Goal: Information Seeking & Learning: Learn about a topic

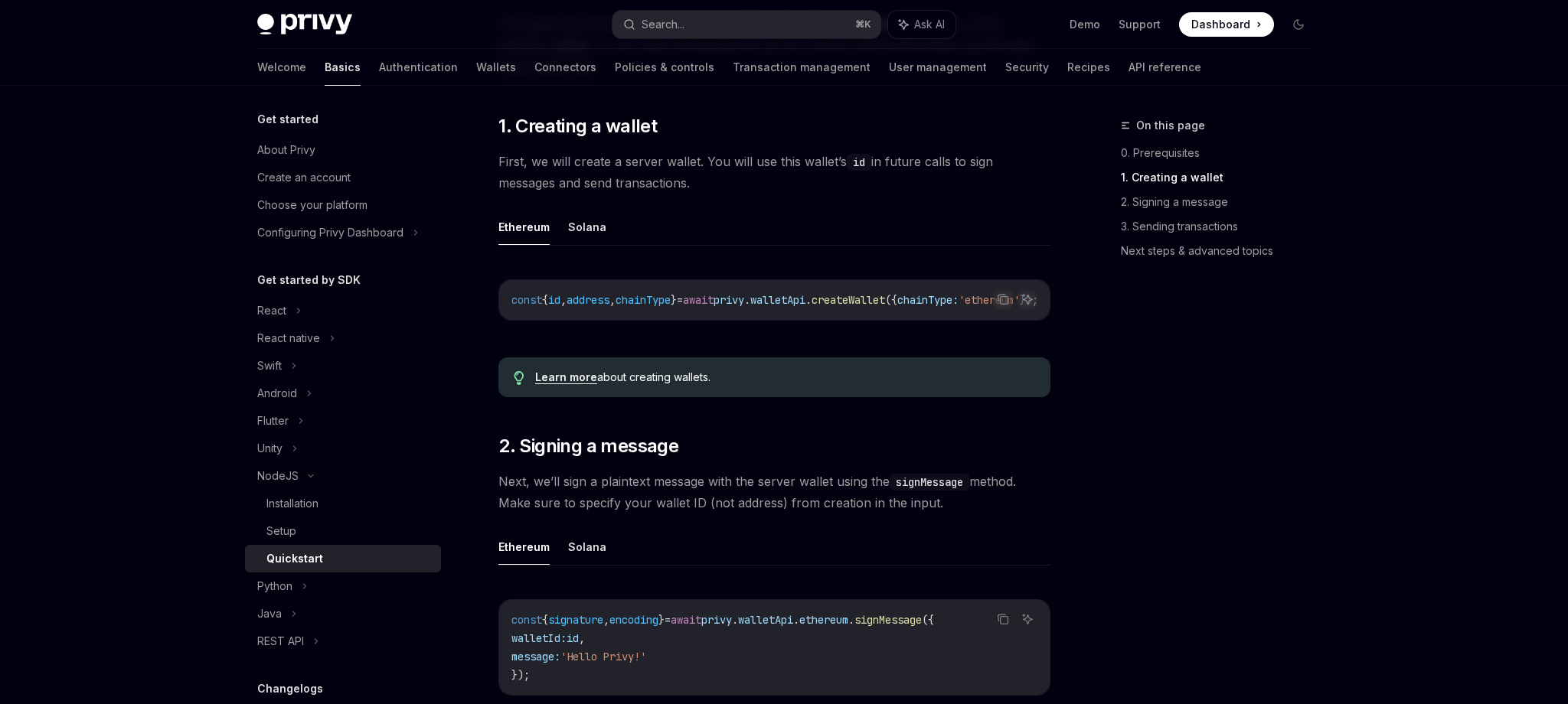
scroll to position [590, 0]
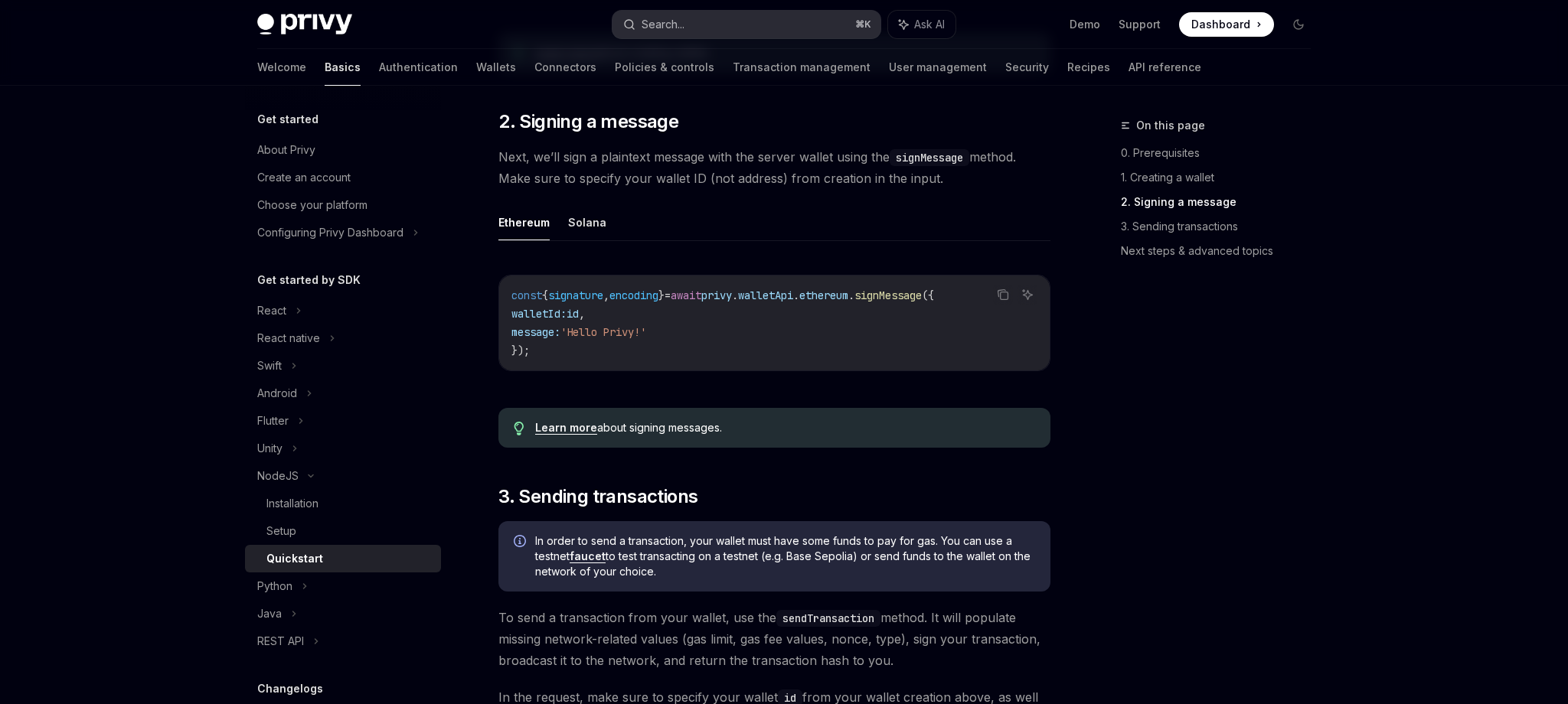
click at [773, 15] on button "Search... ⌘ K" at bounding box center [746, 24] width 268 height 28
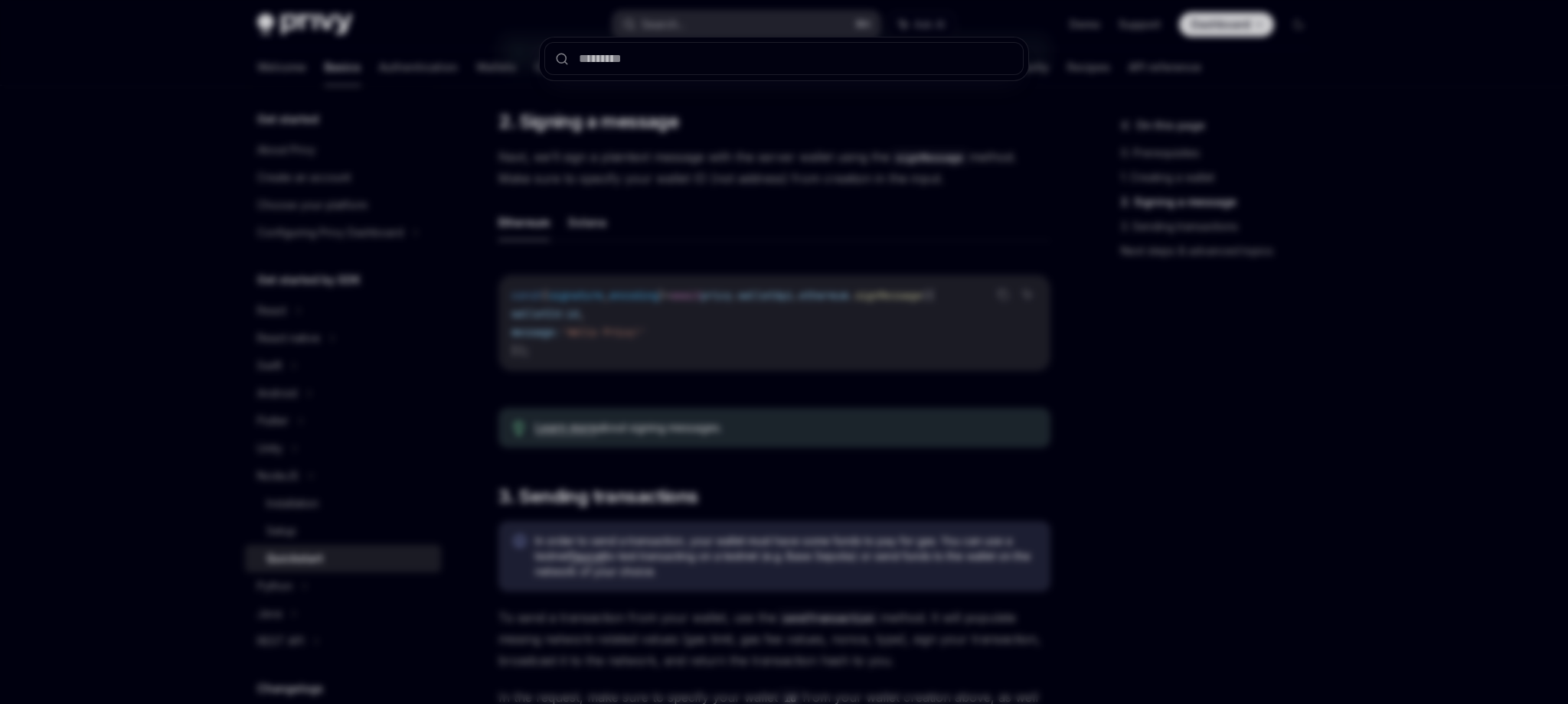
type input "**********"
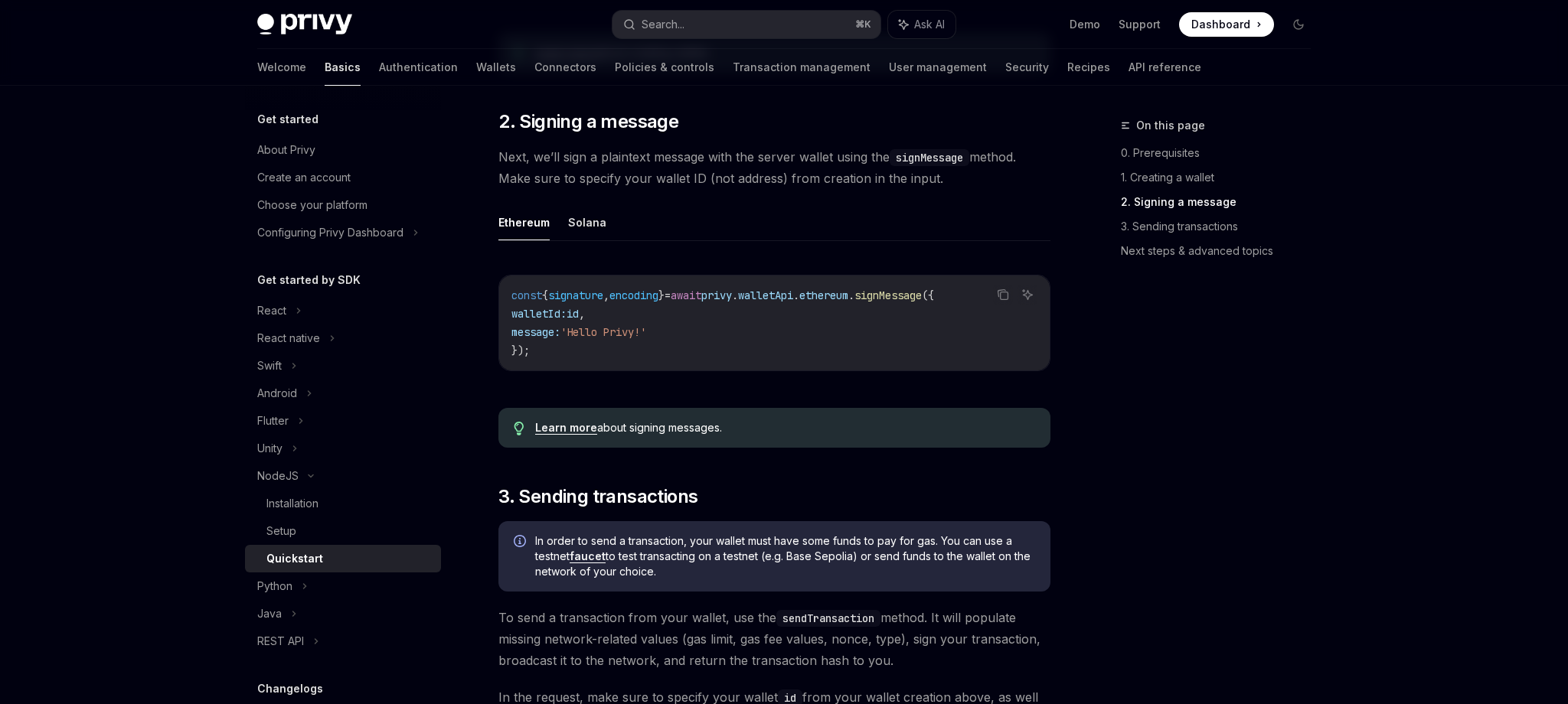
type textarea "*"
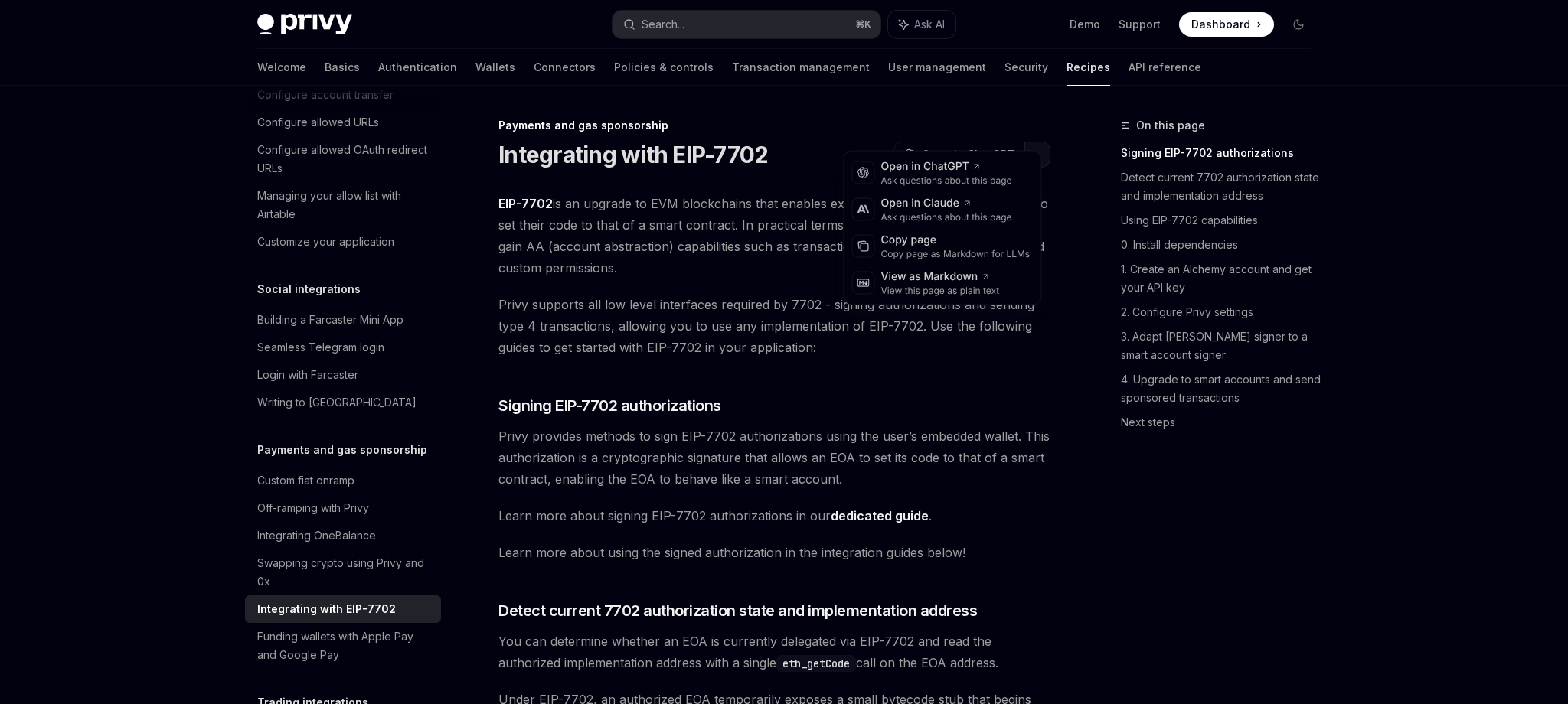
click at [1024, 141] on button "button" at bounding box center [1036, 154] width 26 height 26
click at [963, 233] on div "Copy page" at bounding box center [955, 240] width 149 height 15
click at [1024, 141] on button "button" at bounding box center [1036, 154] width 26 height 26
click at [970, 196] on div "Open in Claude" at bounding box center [946, 203] width 131 height 15
click at [1024, 141] on button "button" at bounding box center [1036, 154] width 26 height 26
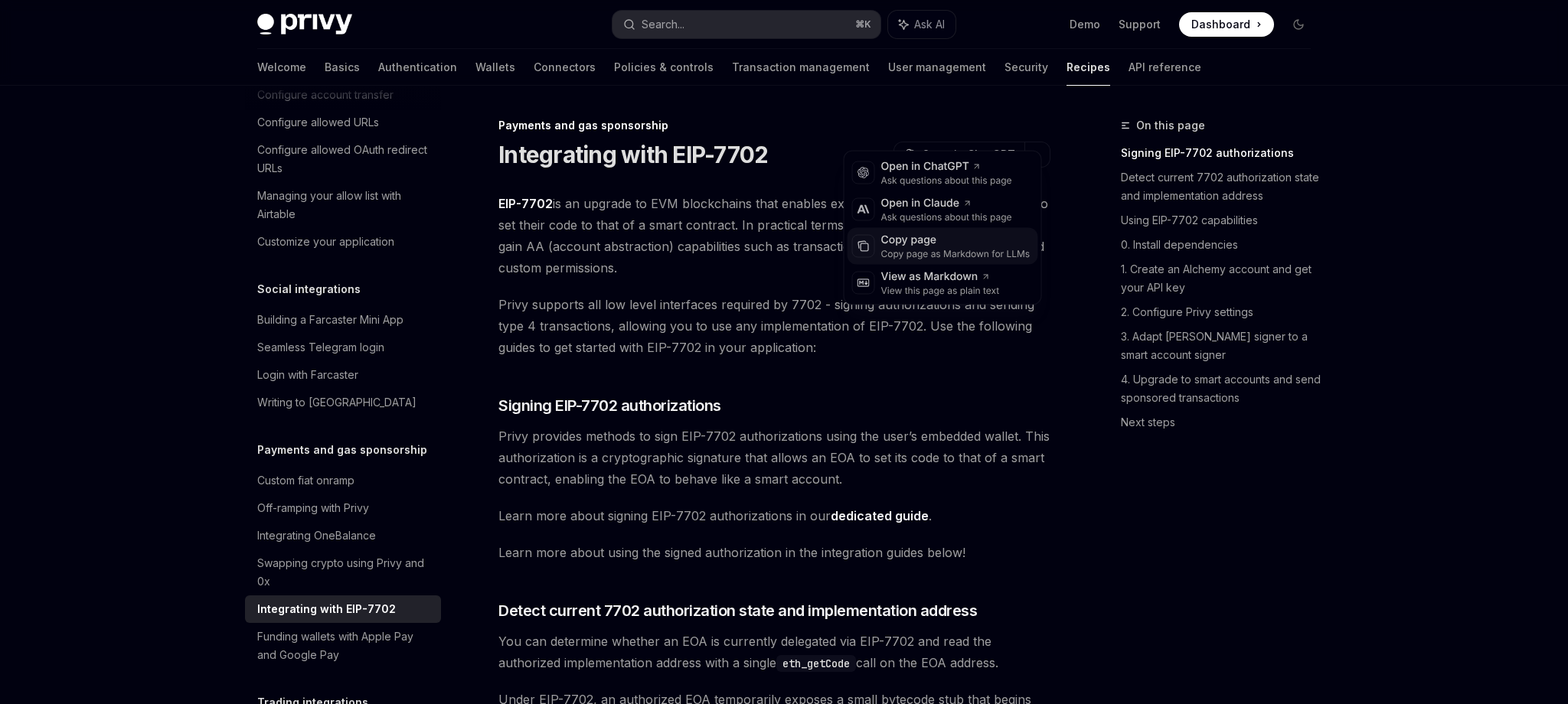
click at [923, 248] on div "Copy page as Markdown for LLMs" at bounding box center [955, 254] width 149 height 13
click at [756, 23] on button "Search... ⌘ K" at bounding box center [746, 24] width 268 height 28
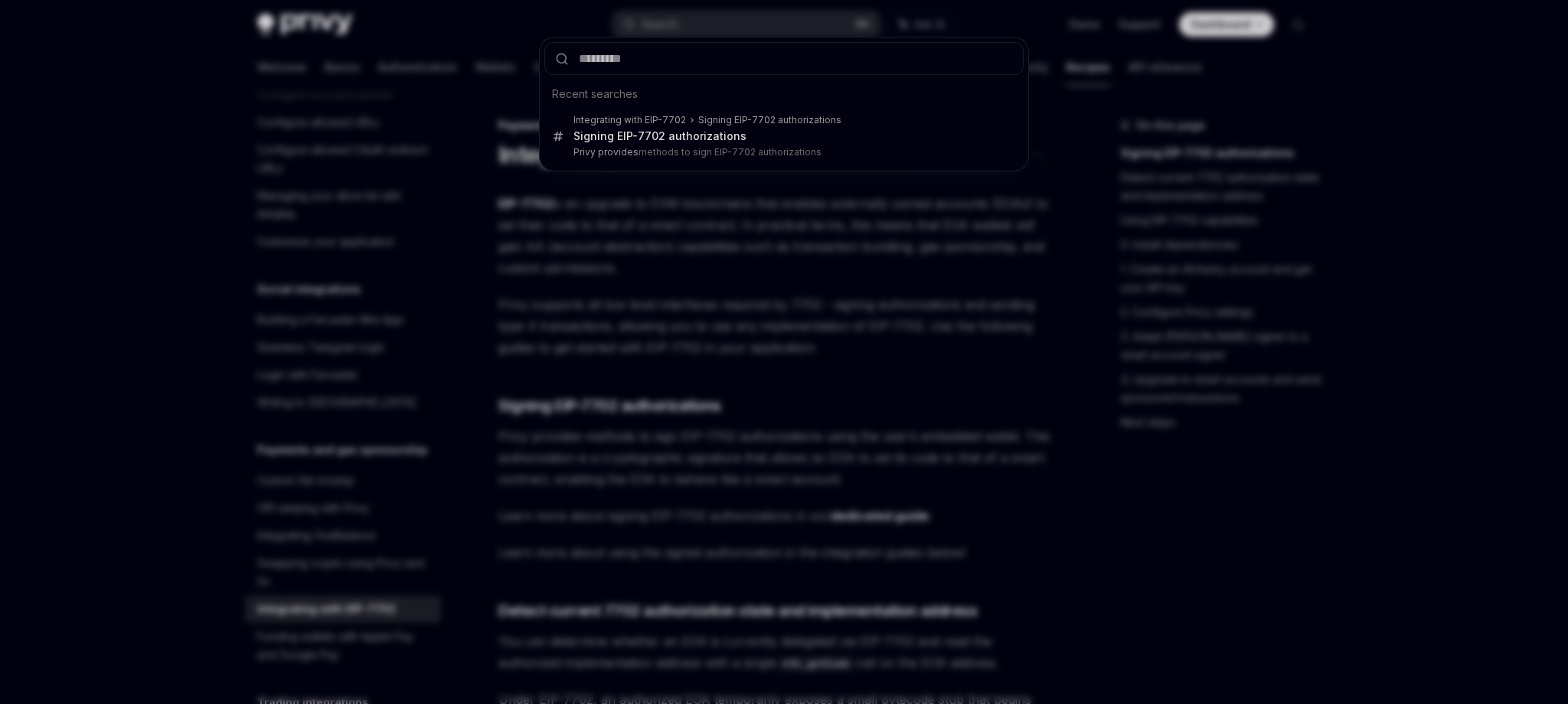
click at [907, 485] on div "Recent searches Integrating with EIP-7702 Signing EIP-7702 authorizations Signi…" at bounding box center [784, 352] width 1568 height 704
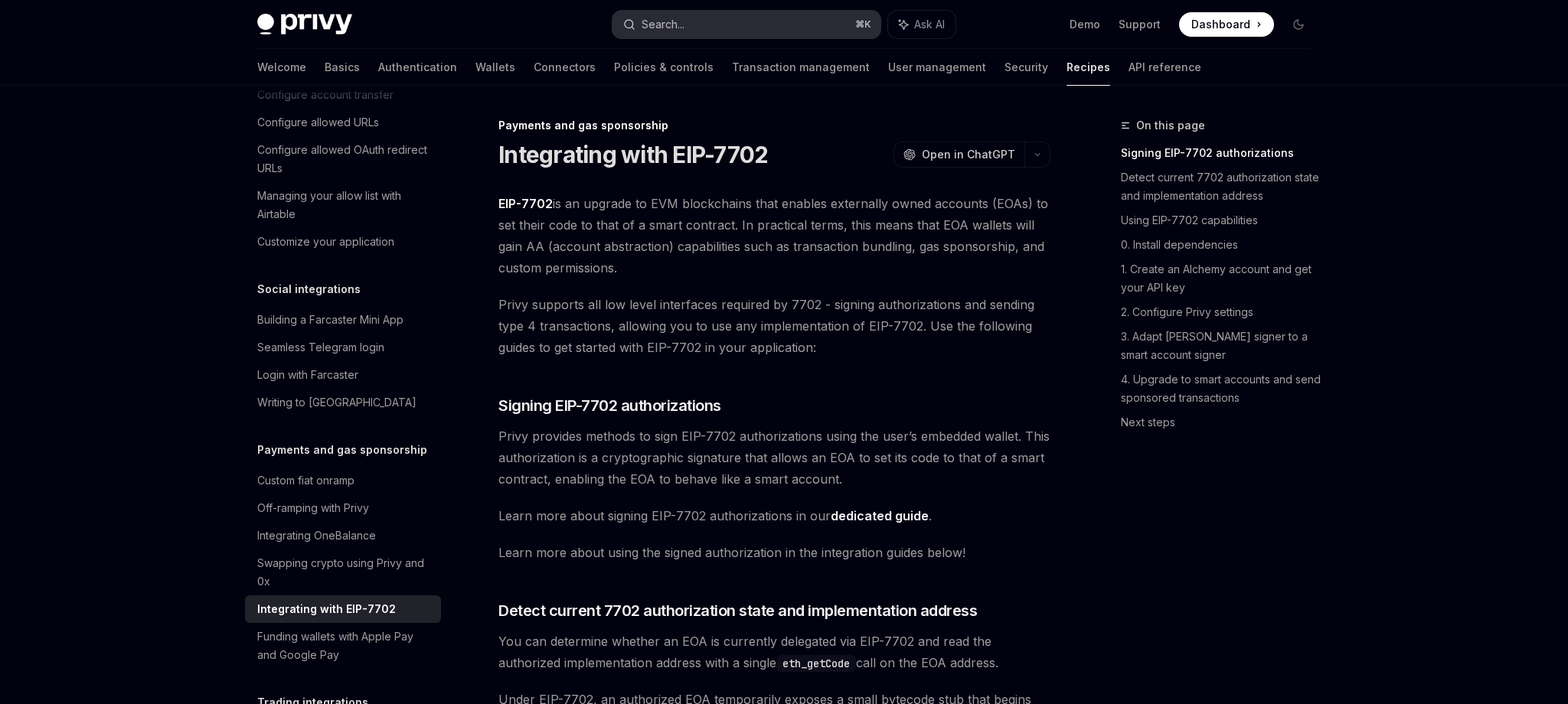
click at [764, 26] on button "Search... ⌘ K" at bounding box center [746, 24] width 268 height 28
type input "**********"
type textarea "*"
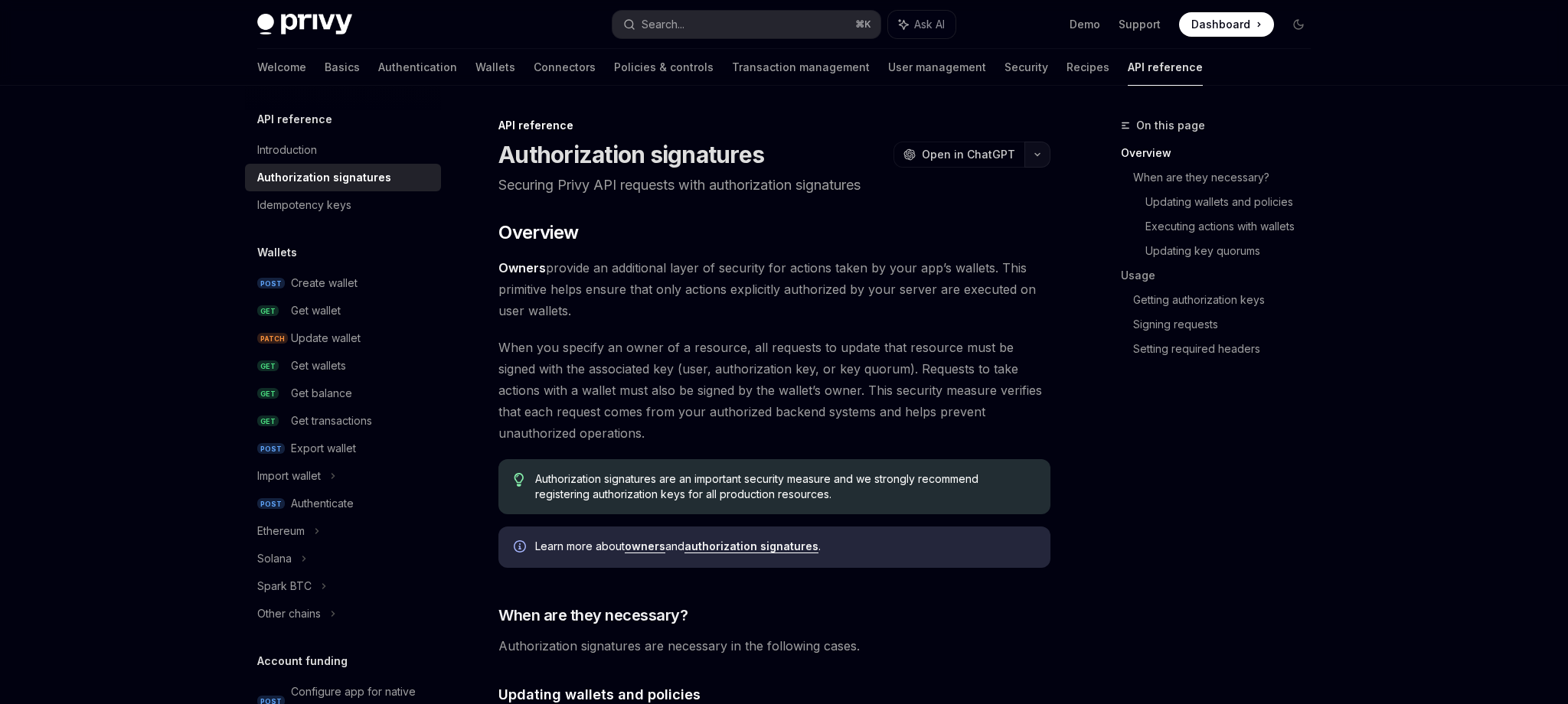
click at [1024, 141] on button "button" at bounding box center [1036, 154] width 26 height 26
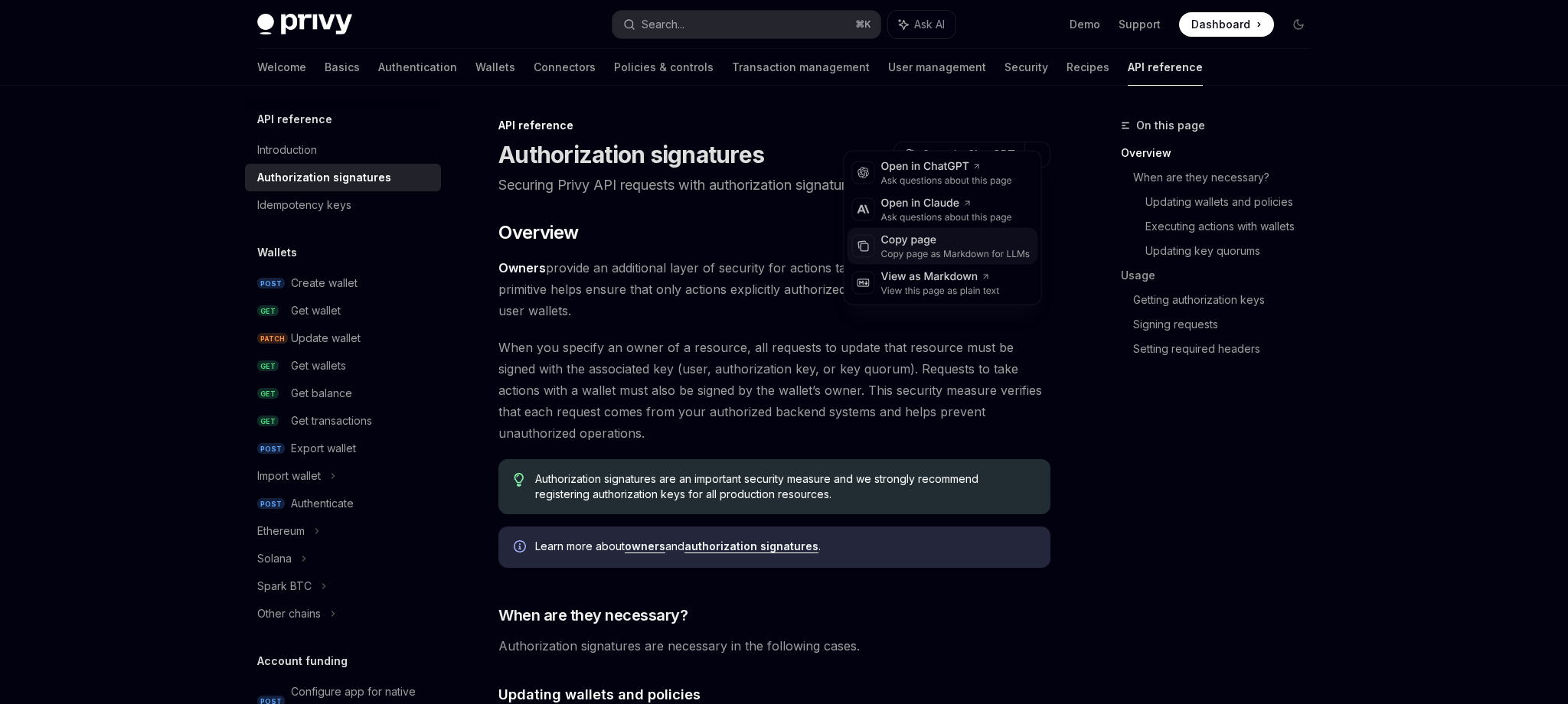
click at [937, 233] on div "Copy page" at bounding box center [955, 240] width 149 height 15
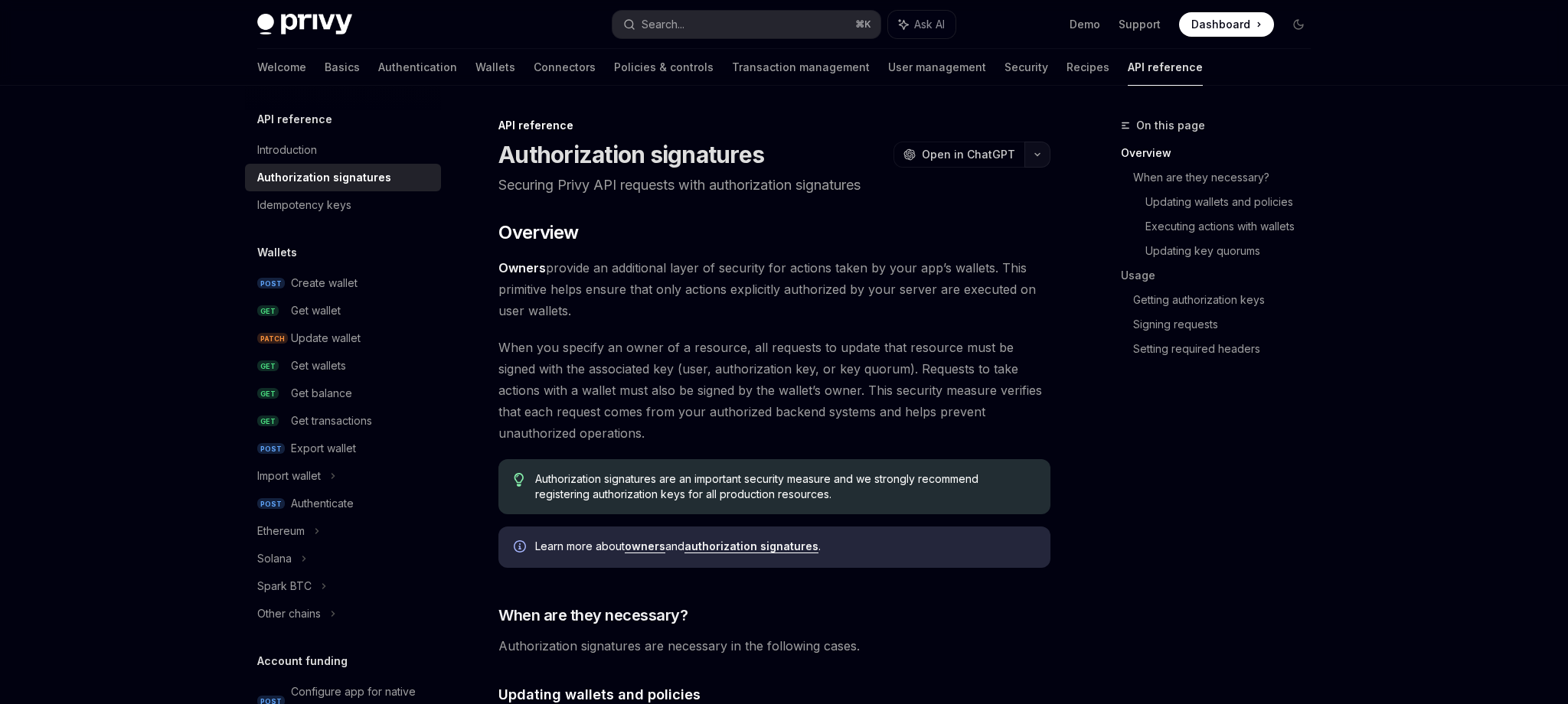
click at [1024, 141] on button "button" at bounding box center [1036, 154] width 26 height 26
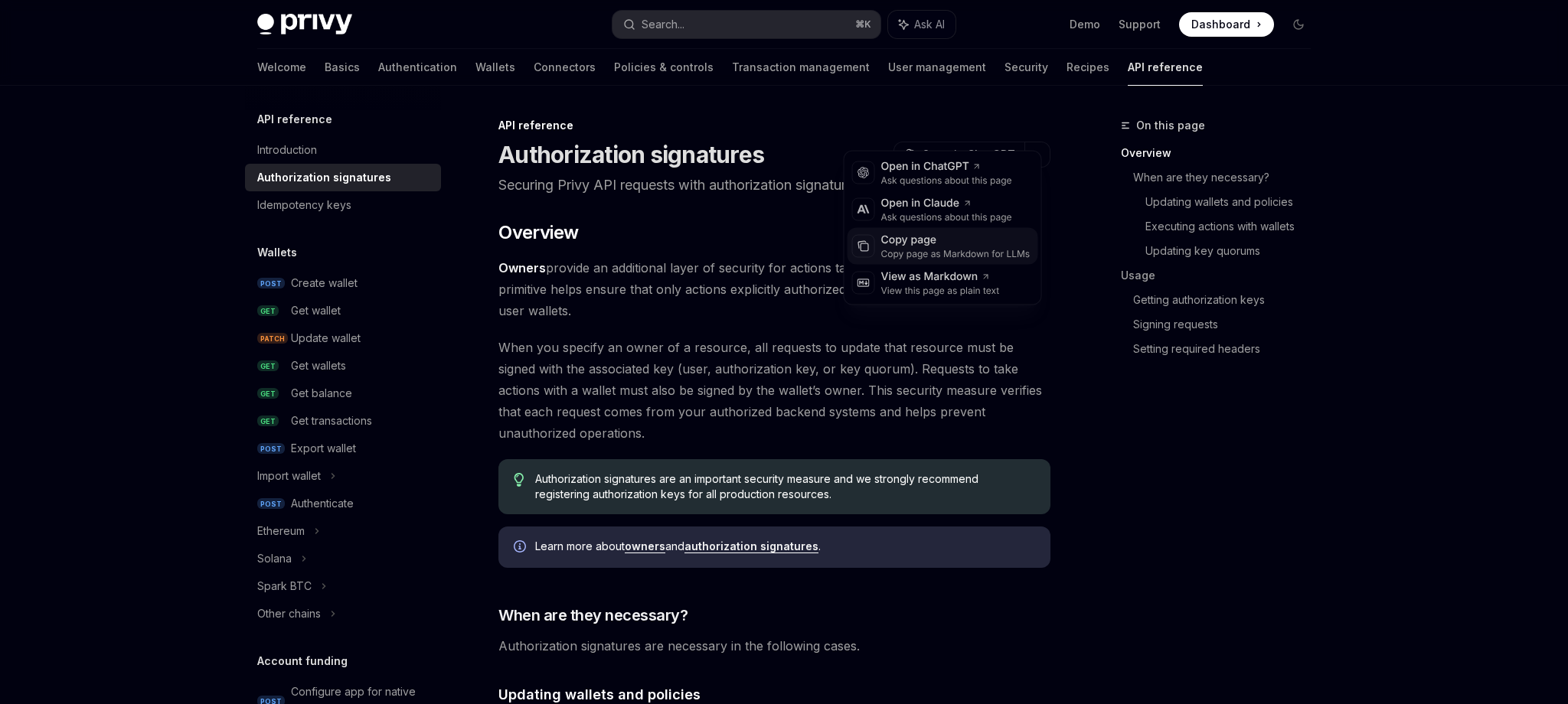
click at [940, 234] on div "Copy page" at bounding box center [955, 240] width 149 height 15
